Goal: Task Accomplishment & Management: Use online tool/utility

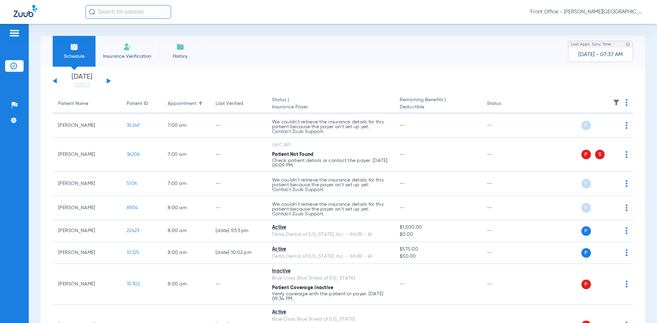
click at [108, 81] on button at bounding box center [109, 80] width 4 height 5
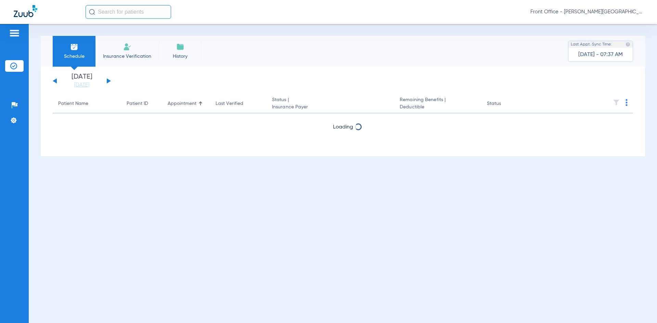
click at [108, 81] on button at bounding box center [109, 80] width 4 height 5
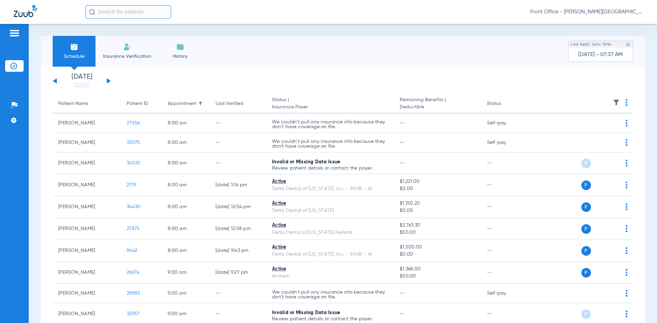
click at [625, 102] on th at bounding box center [580, 103] width 106 height 19
click at [622, 102] on th at bounding box center [580, 103] width 106 height 19
click at [625, 103] on img at bounding box center [626, 102] width 2 height 7
drag, startPoint x: 585, startPoint y: 130, endPoint x: 96, endPoint y: 43, distance: 495.6
click at [585, 130] on span "Verify All" at bounding box center [595, 129] width 43 height 5
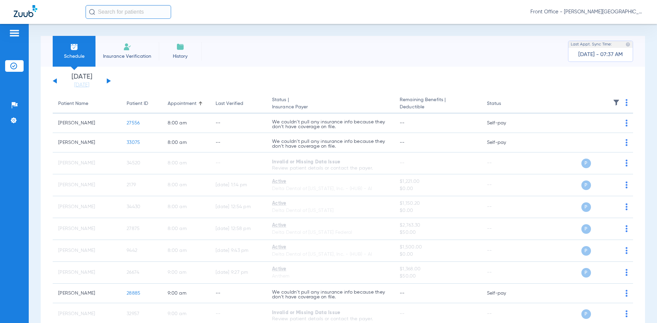
click at [105, 79] on div "[DATE] [DATE] [DATE] [DATE] [DATE] [DATE] [DATE] [DATE] [DATE] [DATE] [DATE] [D…" at bounding box center [82, 81] width 58 height 15
click at [108, 80] on button at bounding box center [109, 80] width 4 height 5
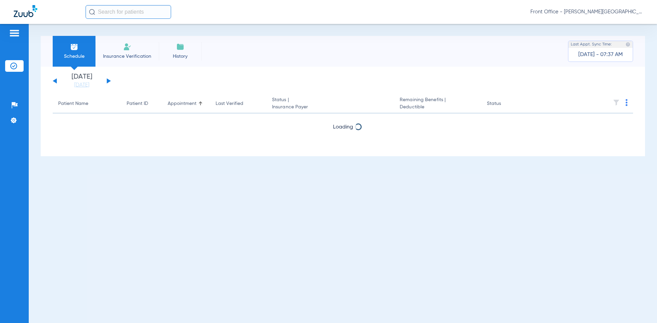
click at [627, 102] on img at bounding box center [626, 102] width 2 height 7
click at [585, 132] on span "Verify All" at bounding box center [600, 129] width 41 height 5
click at [109, 81] on button at bounding box center [109, 80] width 4 height 5
click at [627, 102] on img at bounding box center [626, 102] width 2 height 7
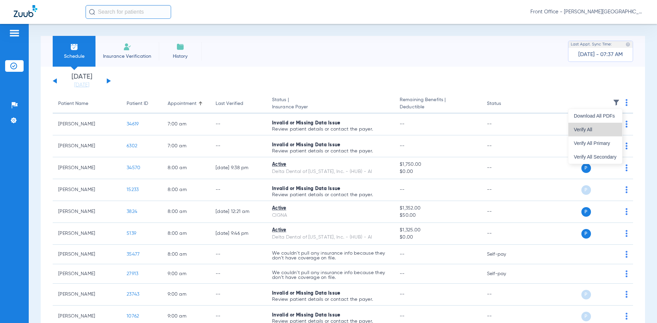
click at [591, 130] on span "Verify All" at bounding box center [595, 129] width 43 height 5
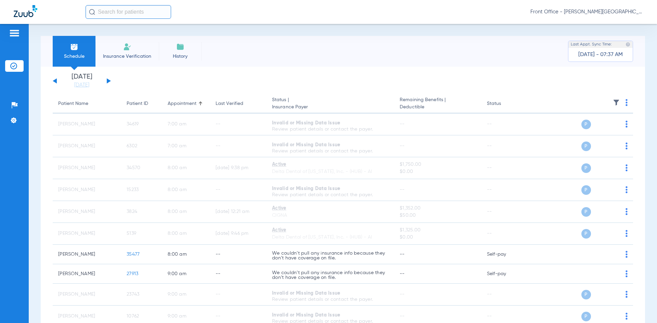
click at [107, 80] on button at bounding box center [109, 80] width 4 height 5
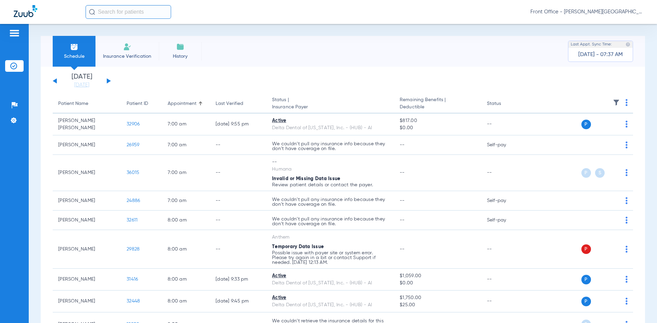
click at [618, 104] on th at bounding box center [580, 103] width 106 height 19
click at [625, 104] on img at bounding box center [626, 102] width 2 height 7
click at [590, 132] on button "Verify All" at bounding box center [595, 130] width 54 height 14
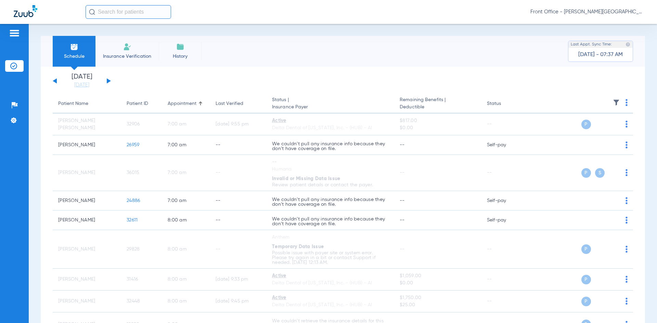
click at [108, 80] on button at bounding box center [109, 80] width 4 height 5
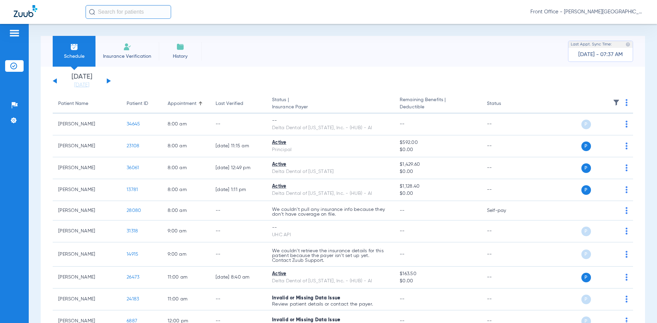
click at [627, 103] on th at bounding box center [580, 103] width 106 height 19
click at [619, 103] on th at bounding box center [580, 103] width 106 height 19
click at [622, 104] on th at bounding box center [580, 103] width 106 height 19
click at [625, 105] on img at bounding box center [626, 102] width 2 height 7
click at [602, 132] on button "Verify All" at bounding box center [596, 130] width 52 height 14
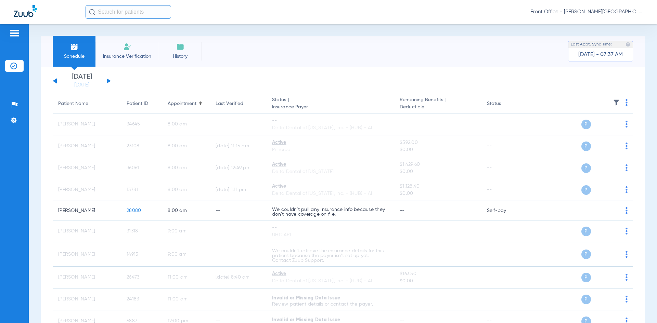
click at [68, 53] on span "Schedule" at bounding box center [74, 56] width 32 height 7
click at [138, 58] on span "Insurance Verification" at bounding box center [127, 56] width 53 height 7
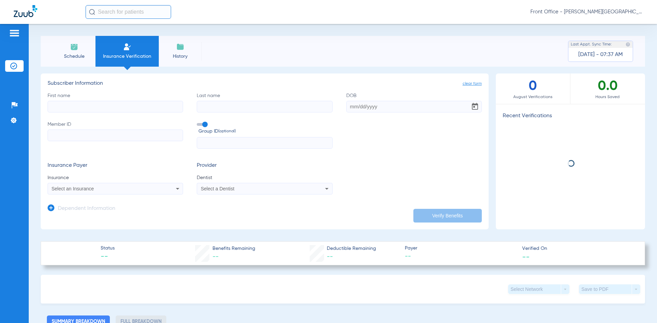
click at [70, 53] on span "Schedule" at bounding box center [74, 56] width 32 height 7
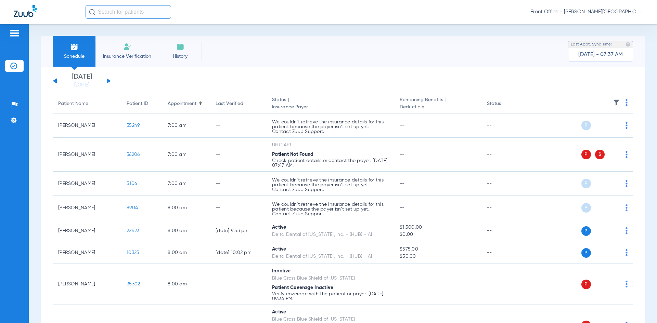
click at [107, 79] on button at bounding box center [109, 80] width 4 height 5
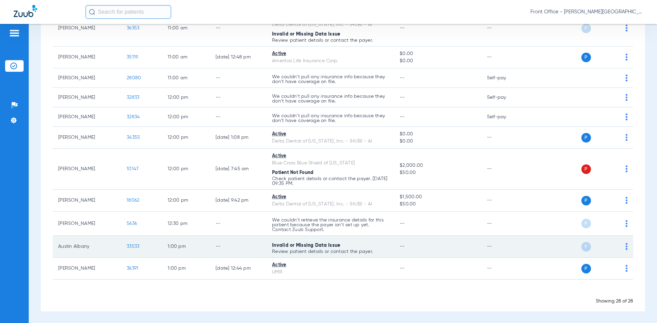
scroll to position [483, 0]
